Goal: Check status

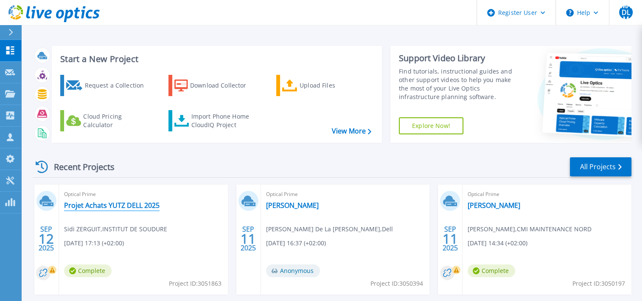
click at [118, 203] on link "Projet Achats YUTZ DELL 2025" at bounding box center [112, 205] width 96 height 8
